Goal: Task Accomplishment & Management: Use online tool/utility

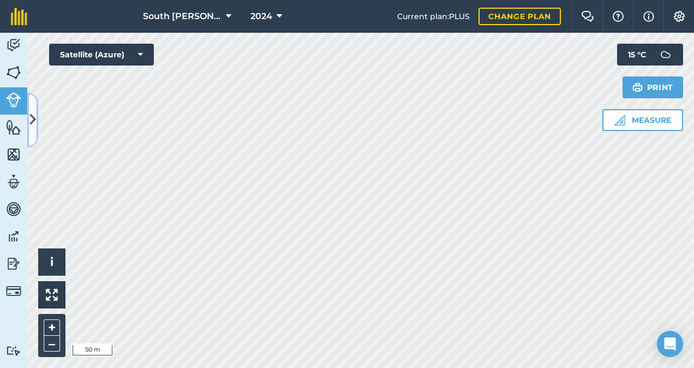
click at [34, 113] on icon at bounding box center [33, 119] width 6 height 19
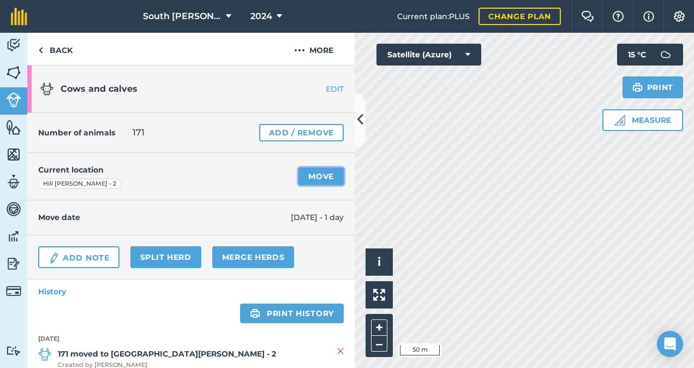
click at [315, 177] on link "Move" at bounding box center [320, 175] width 45 height 17
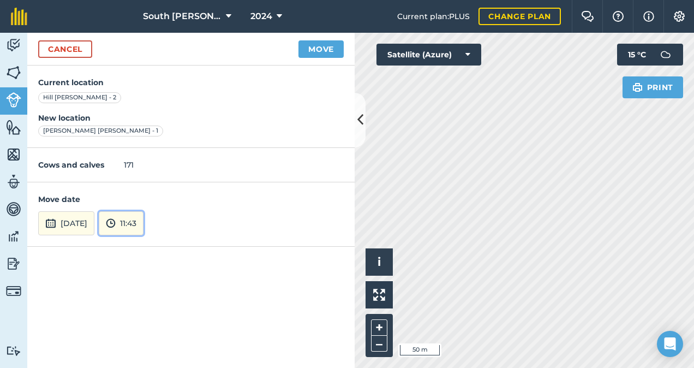
click at [143, 230] on button "11:43" at bounding box center [121, 223] width 45 height 24
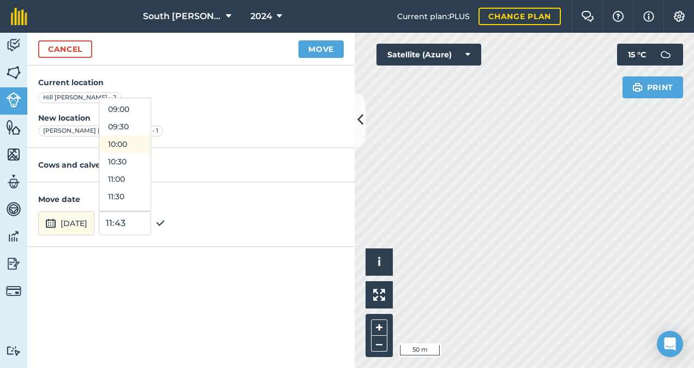
scroll to position [257, 0]
click at [146, 162] on button "09:00" at bounding box center [124, 163] width 51 height 17
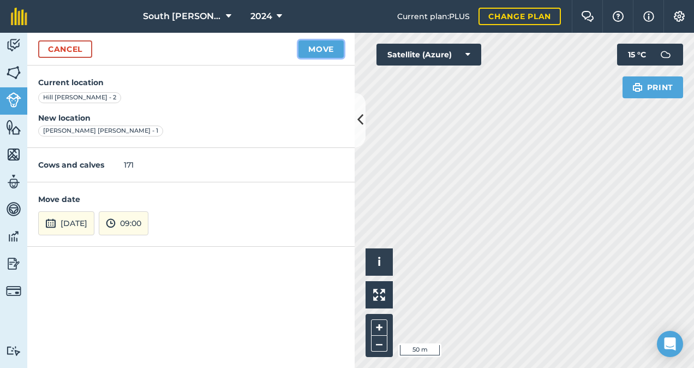
click at [319, 49] on button "Move" at bounding box center [320, 48] width 45 height 17
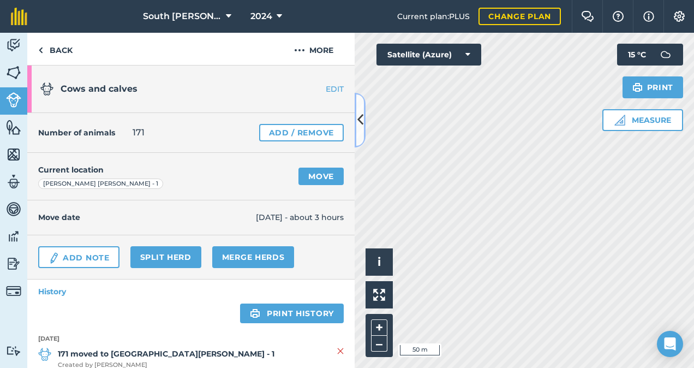
click at [357, 112] on icon at bounding box center [360, 119] width 6 height 19
